Goal: Navigation & Orientation: Find specific page/section

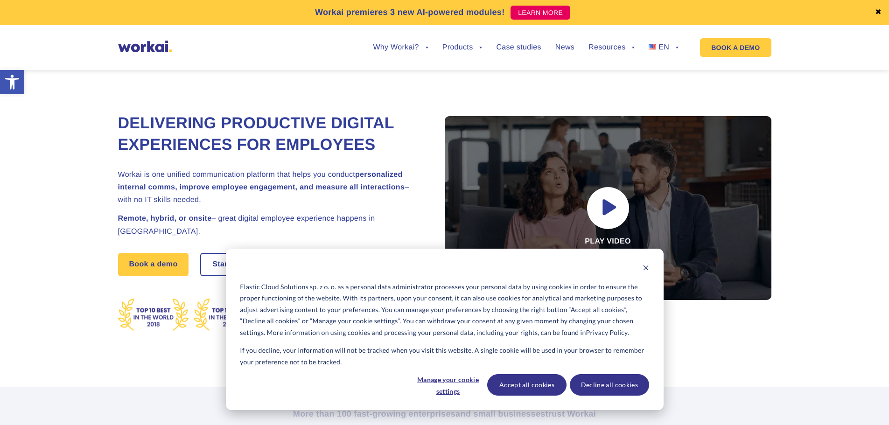
scroll to position [187, 0]
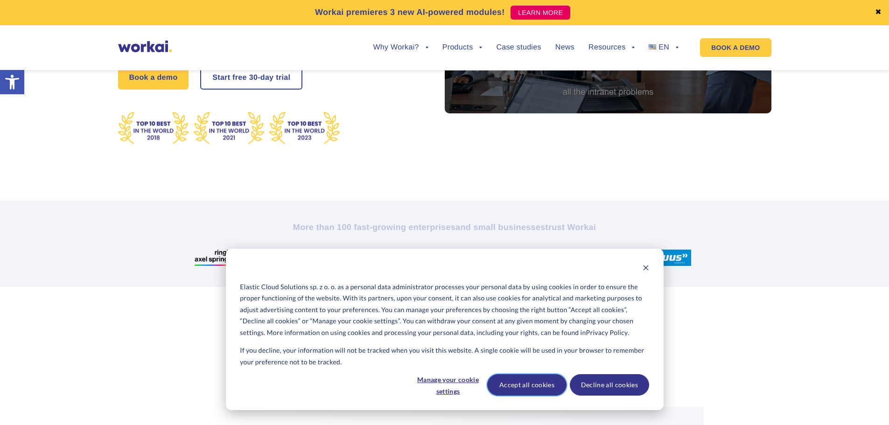
drag, startPoint x: 560, startPoint y: 378, endPoint x: 641, endPoint y: 333, distance: 93.0
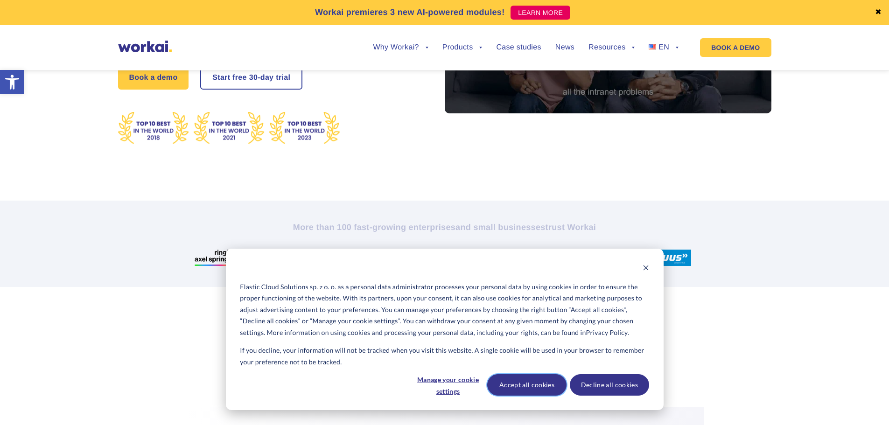
click at [566, 375] on div "Accept all cookies Decline all cookies" at bounding box center [568, 384] width 162 height 21
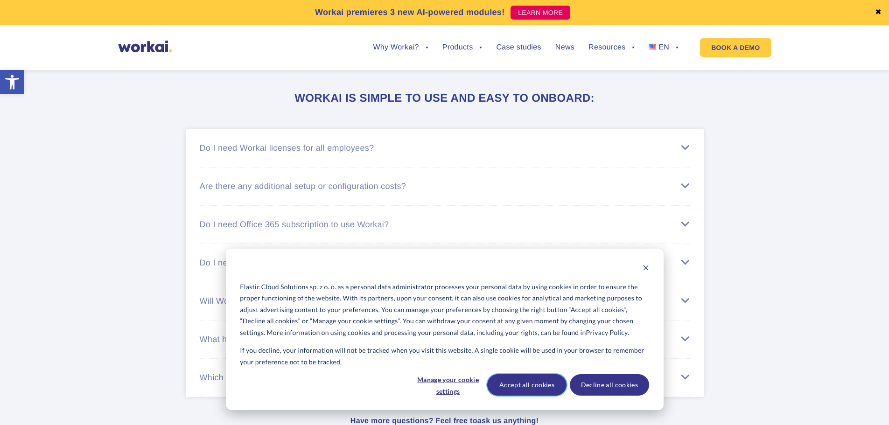
scroll to position [4982, 0]
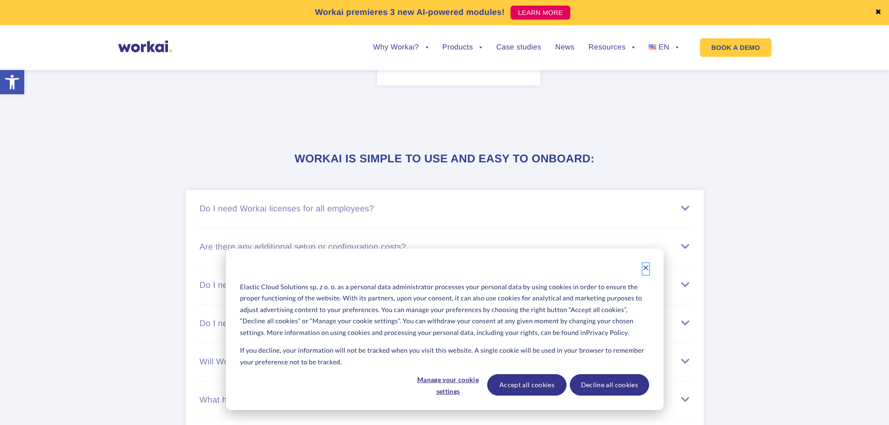
click at [646, 269] on icon "Dismiss cookie banner" at bounding box center [646, 268] width 7 height 7
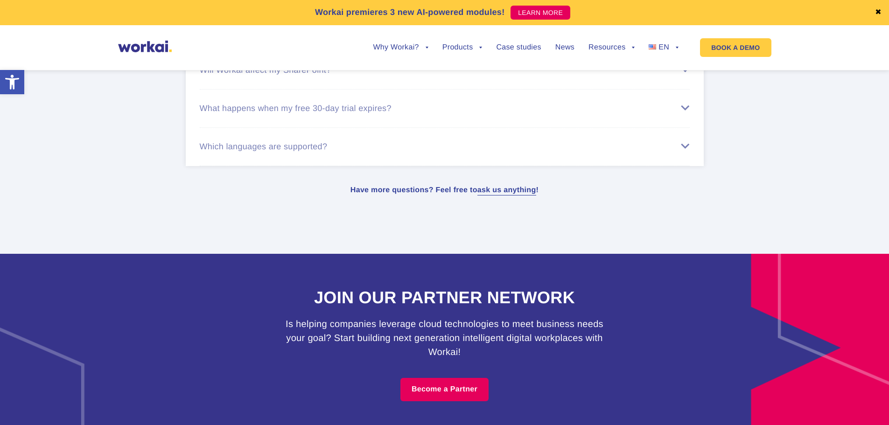
scroll to position [5480, 0]
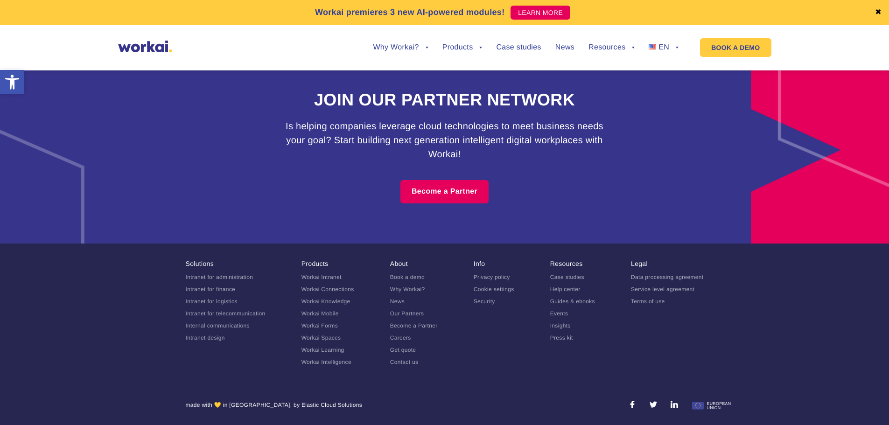
click at [504, 349] on li "Info Privacy policy Cookie settings Security" at bounding box center [494, 315] width 41 height 111
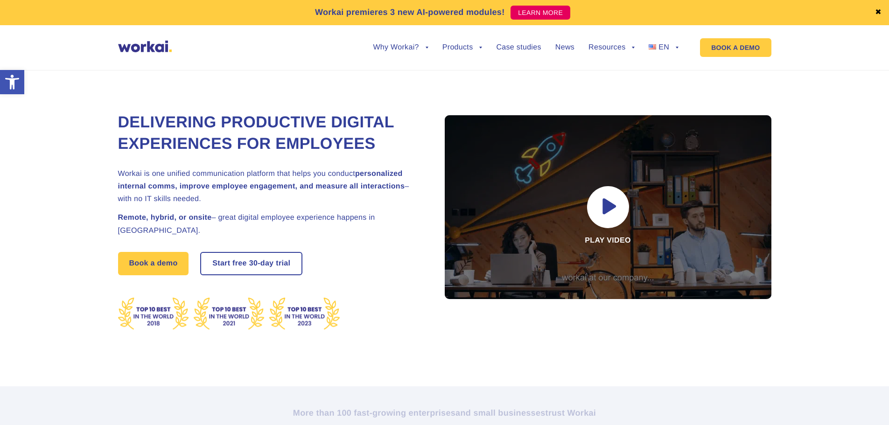
scroll to position [0, 0]
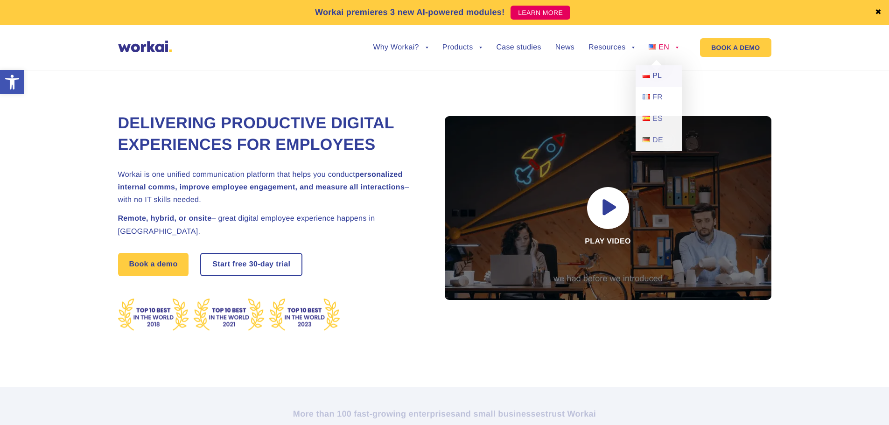
click at [661, 78] on span "PL" at bounding box center [656, 76] width 9 height 8
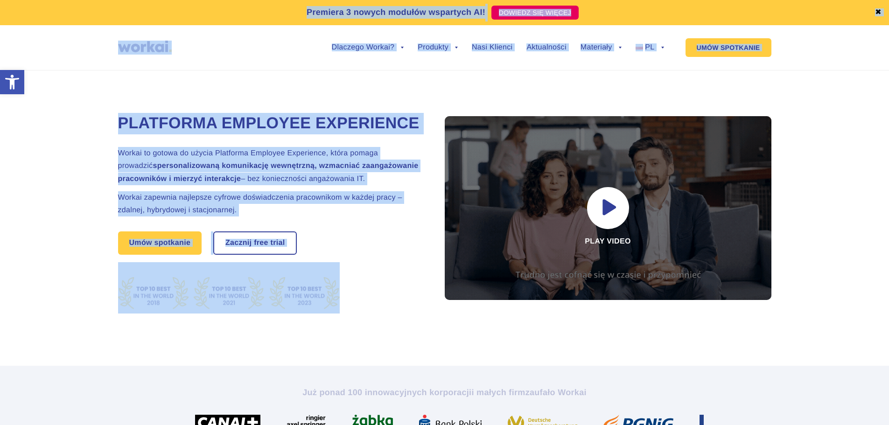
drag, startPoint x: 889, startPoint y: 14, endPoint x: 882, endPoint y: 173, distance: 159.3
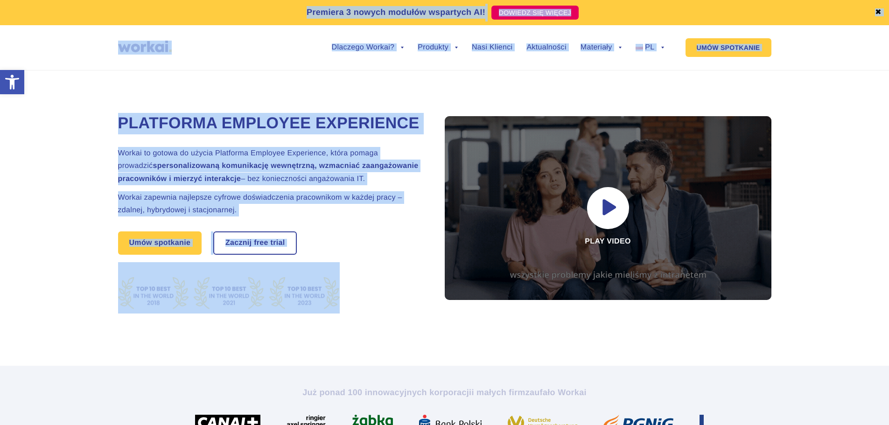
click at [886, 129] on section "Platforma Employee Experience Workai to gotowa do użycia Platforma Employee Exp…" at bounding box center [444, 207] width 889 height 317
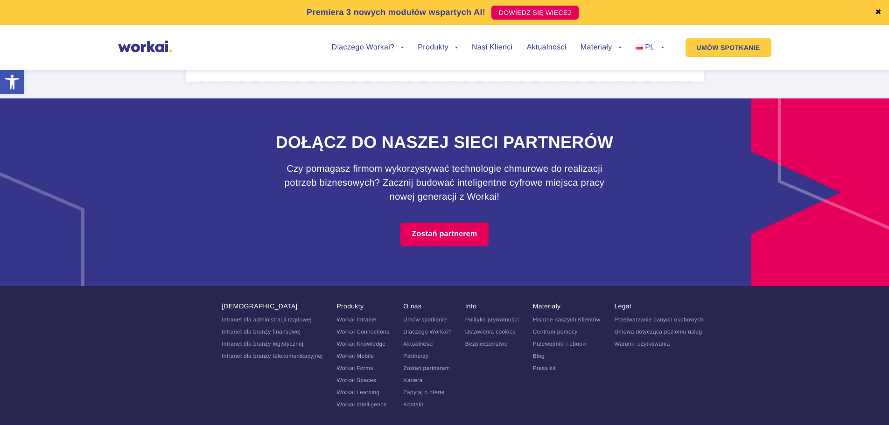
scroll to position [5510, 0]
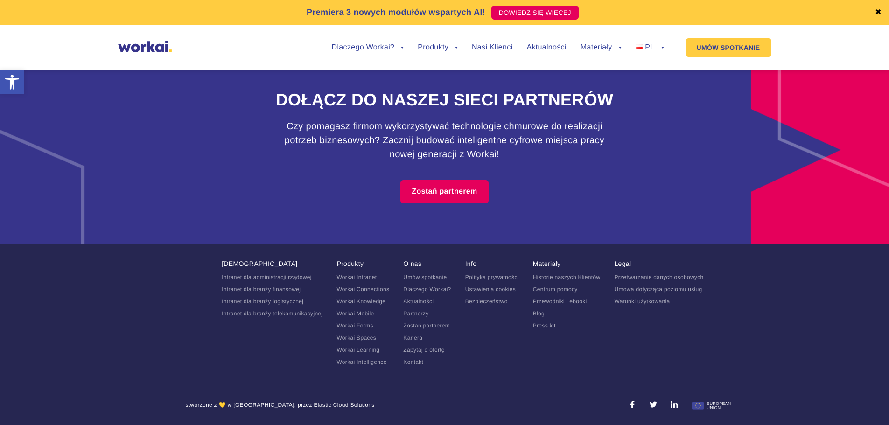
click at [419, 338] on link "Kariera" at bounding box center [412, 338] width 19 height 7
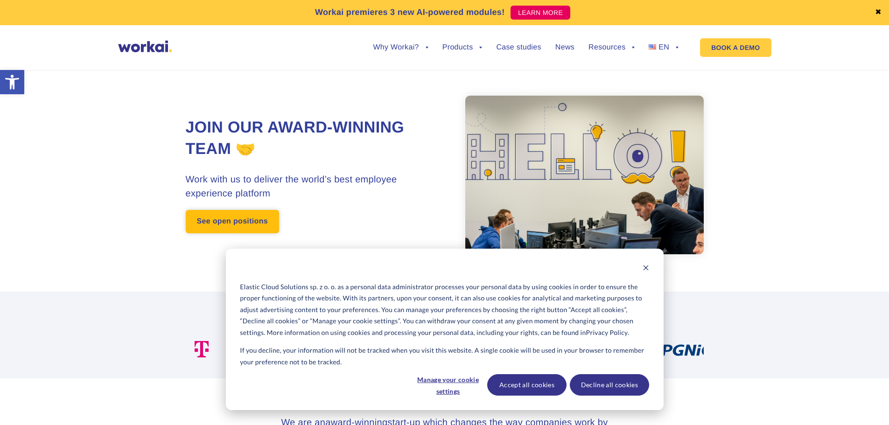
click at [260, 210] on link "See open positions" at bounding box center [232, 221] width 93 height 23
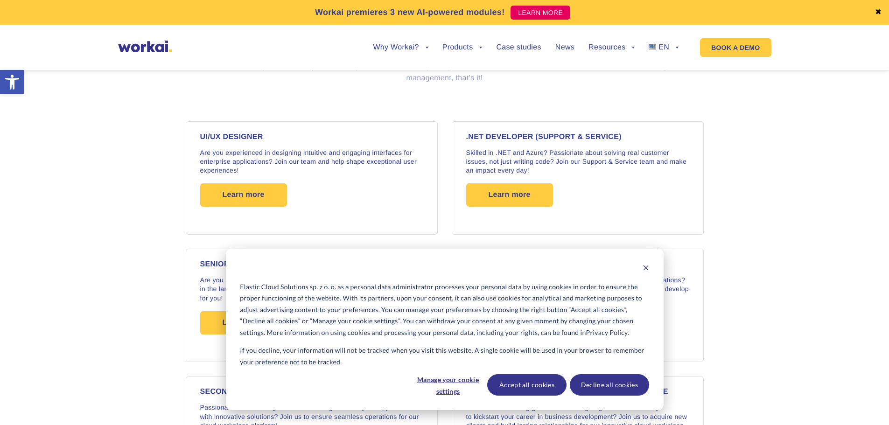
scroll to position [746, 0]
click at [538, 385] on button "Accept all cookies" at bounding box center [526, 384] width 79 height 21
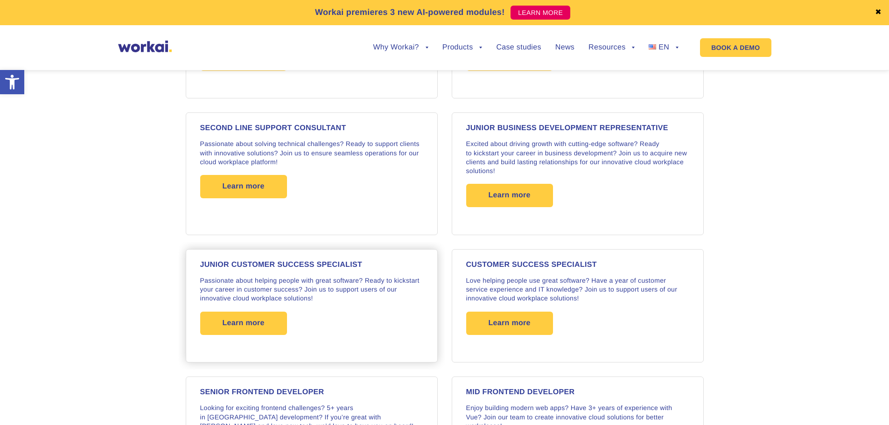
scroll to position [1026, 0]
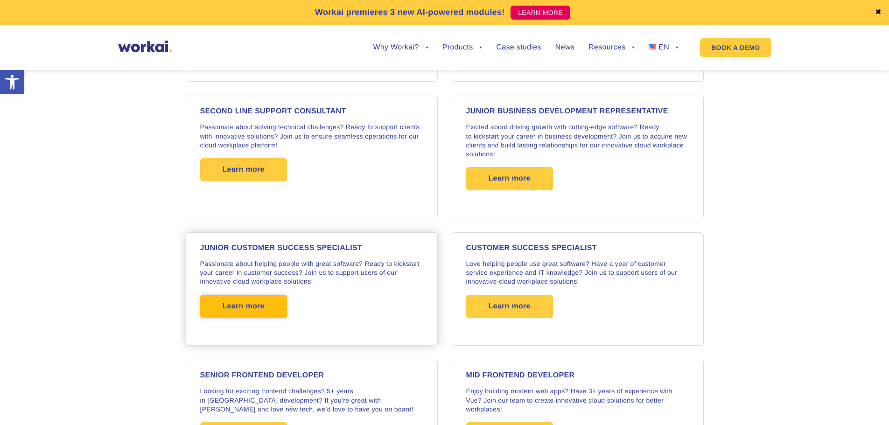
click at [254, 310] on span "Learn more" at bounding box center [244, 306] width 42 height 23
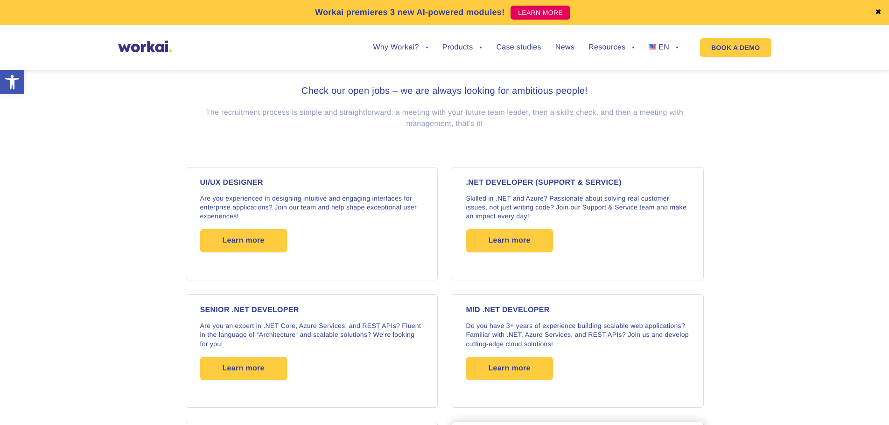
scroll to position [699, 0]
click at [518, 240] on span "Learn more" at bounding box center [510, 241] width 42 height 23
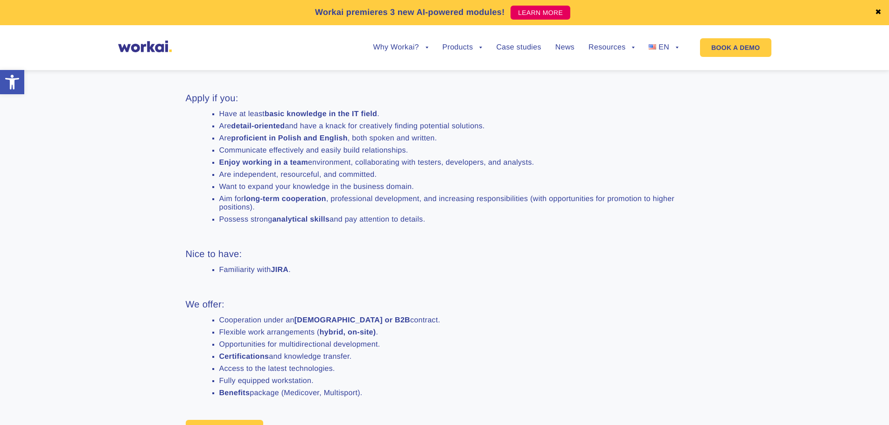
scroll to position [607, 0]
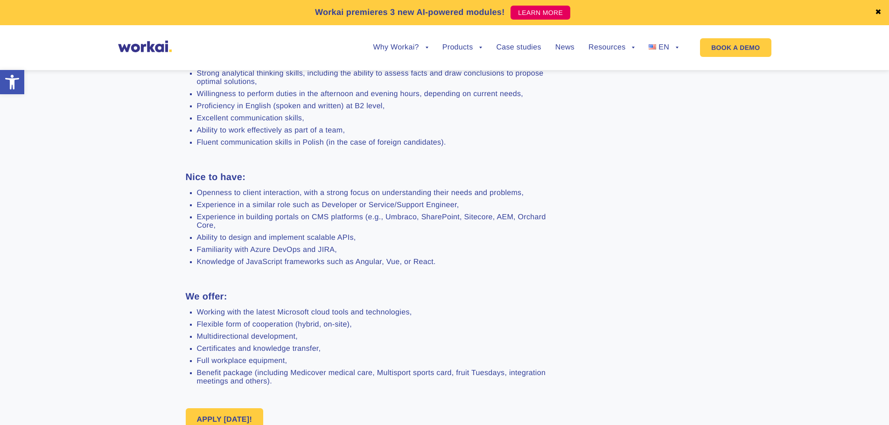
scroll to position [887, 0]
